Goal: Task Accomplishment & Management: Complete application form

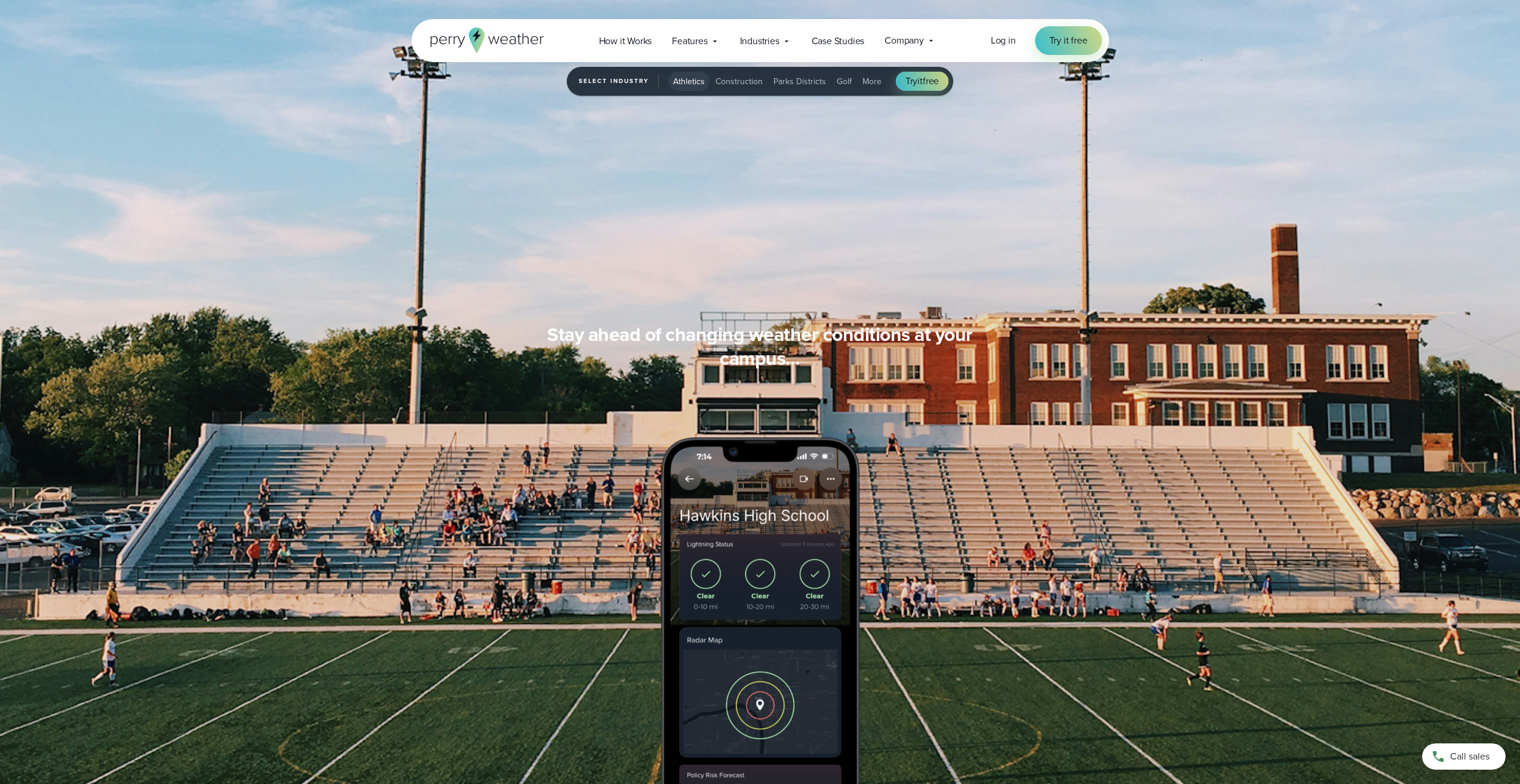
scroll to position [1075, 0]
click at [810, 83] on span "Parks Districts" at bounding box center [800, 82] width 53 height 13
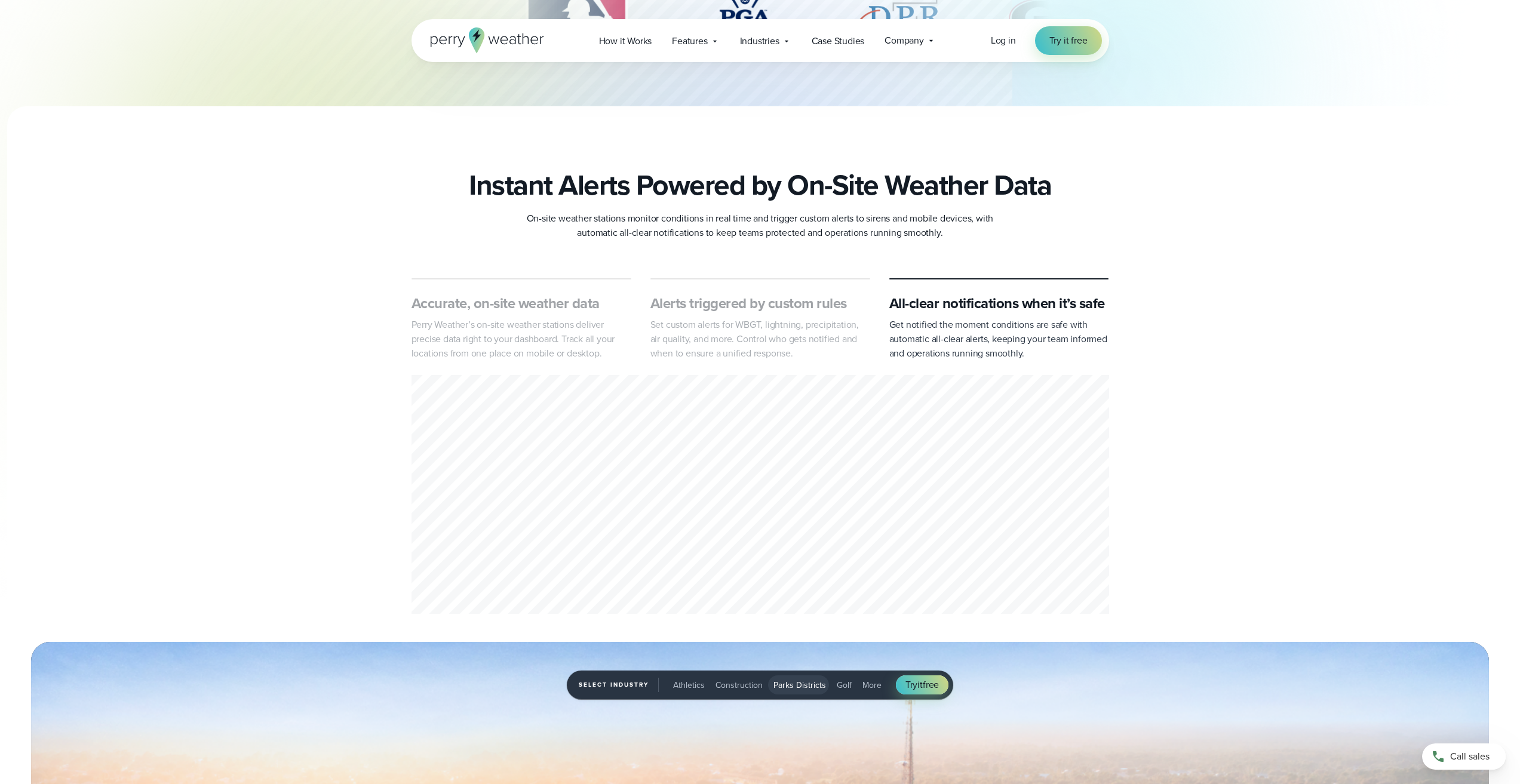
scroll to position [0, 0]
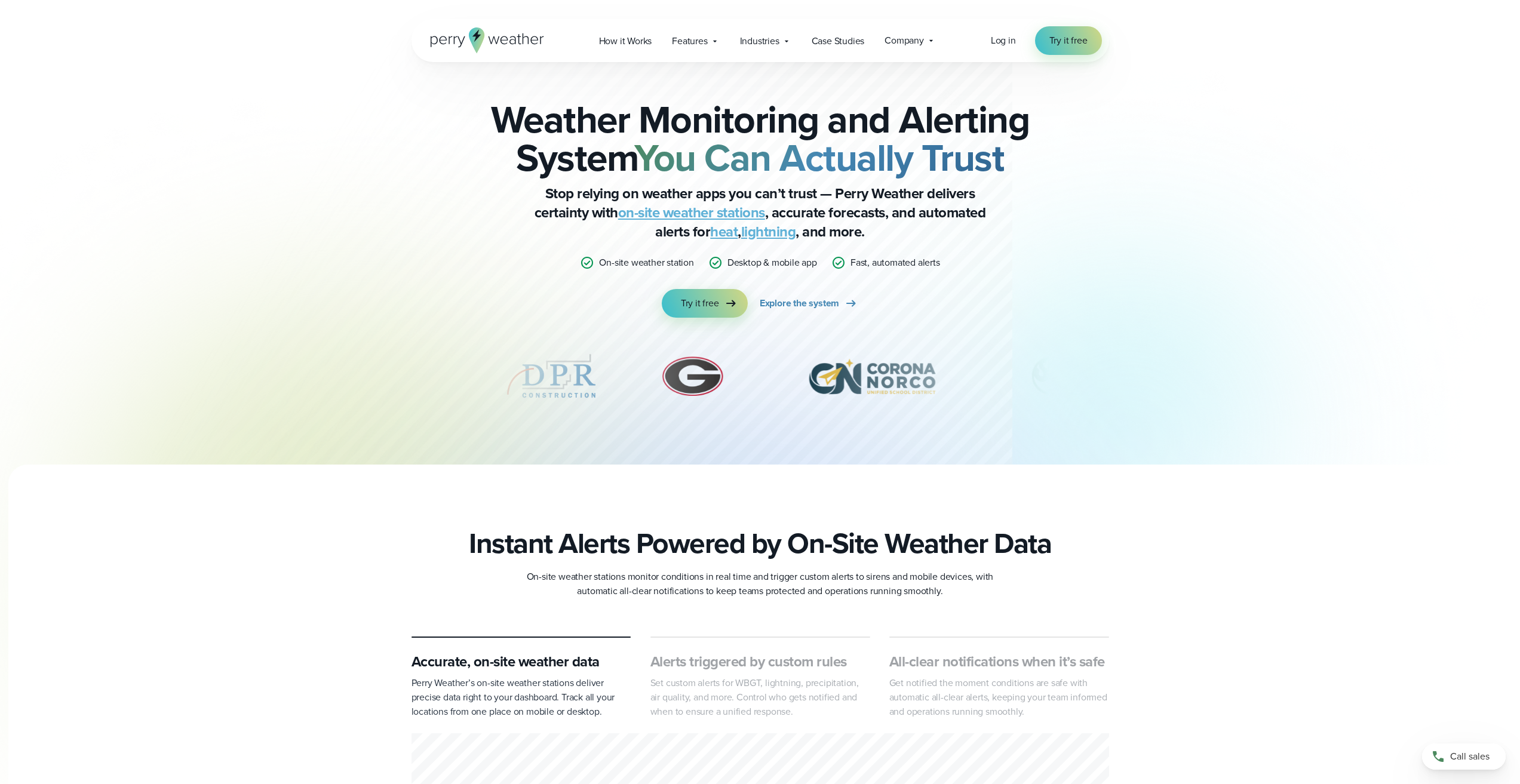
click at [505, 37] on icon at bounding box center [487, 40] width 113 height 25
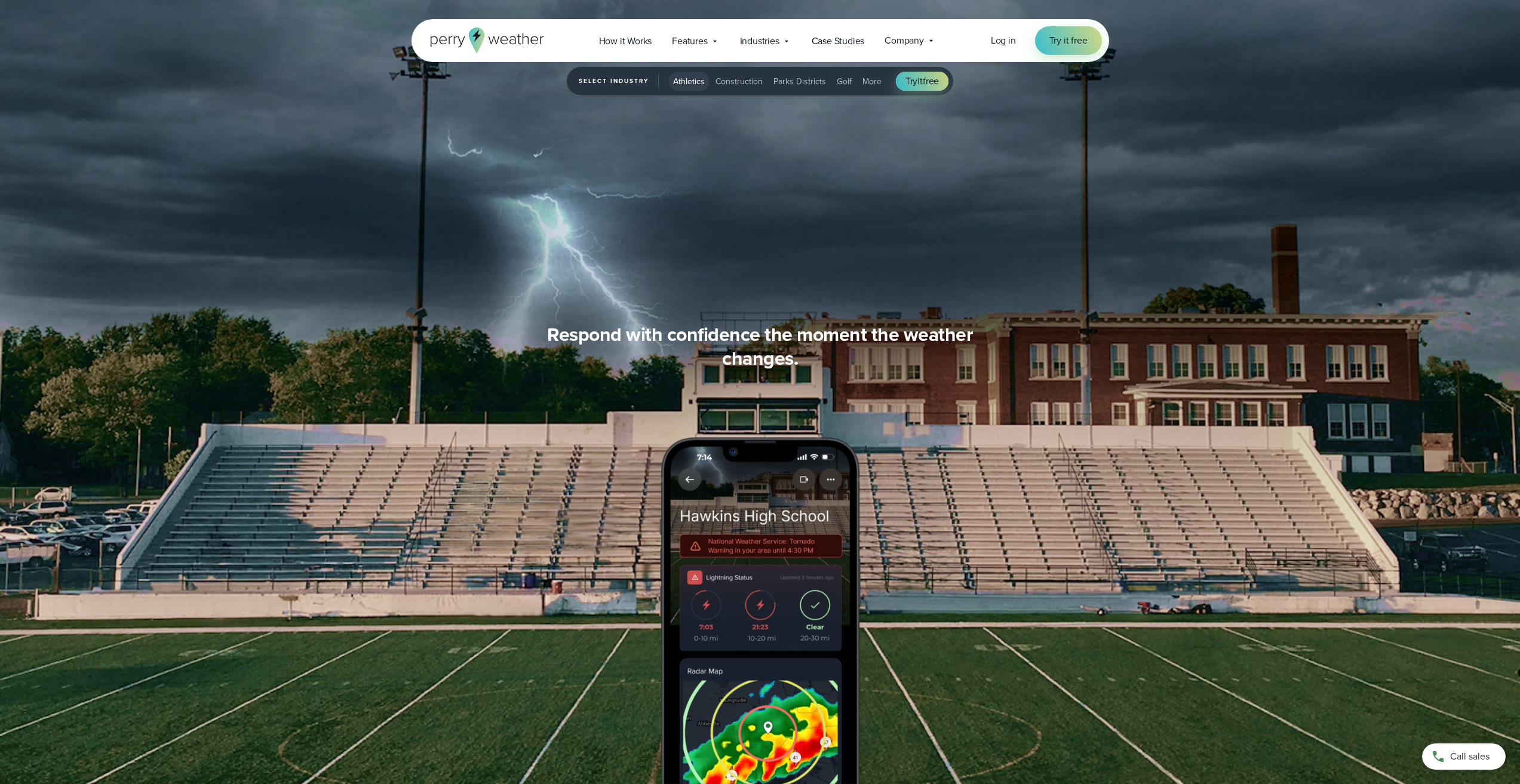
scroll to position [1314, 0]
click at [727, 84] on span "Construction" at bounding box center [740, 82] width 47 height 13
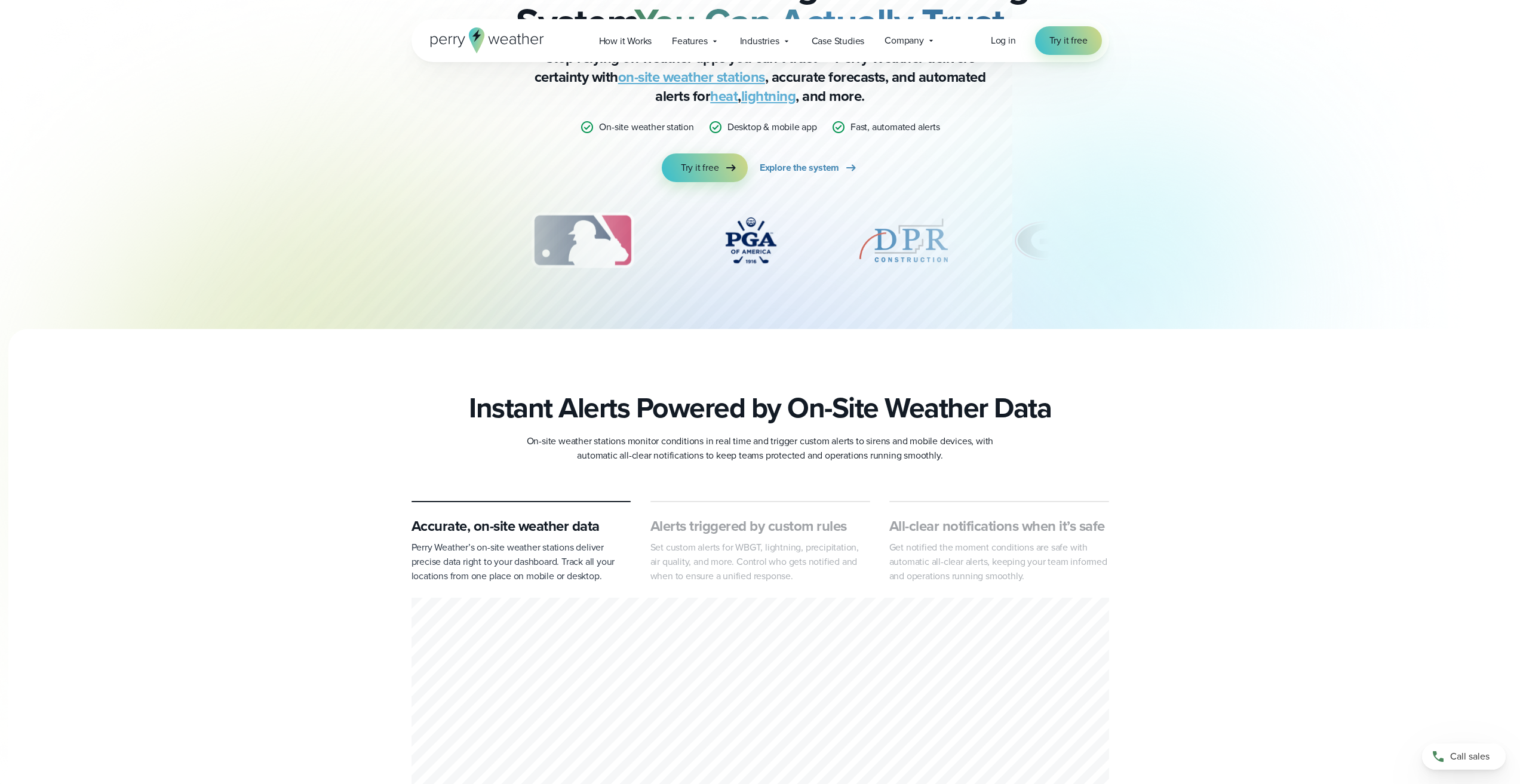
scroll to position [0, 0]
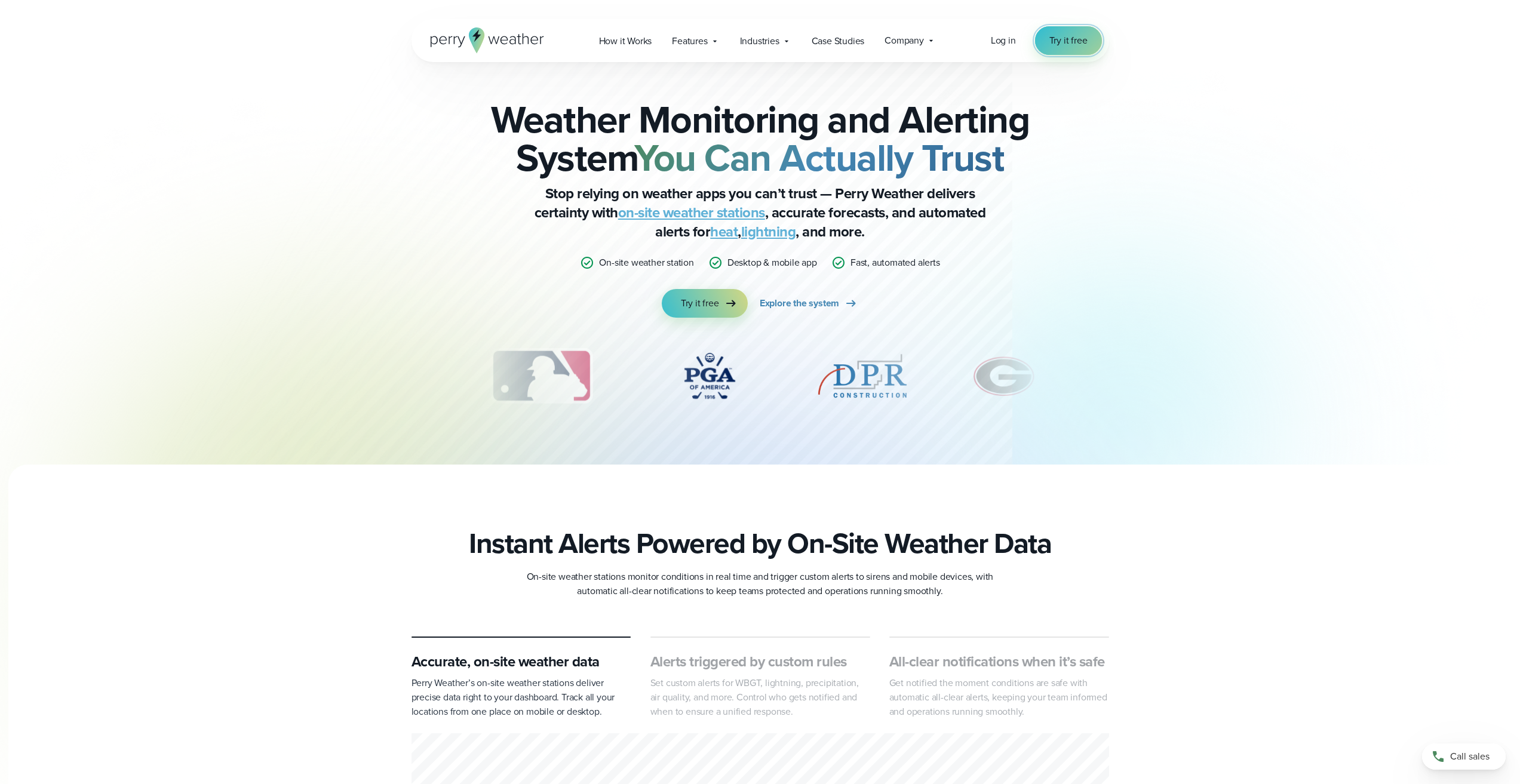
click at [1076, 43] on span "Try it free" at bounding box center [1069, 41] width 38 height 15
